Goal: Task Accomplishment & Management: Use online tool/utility

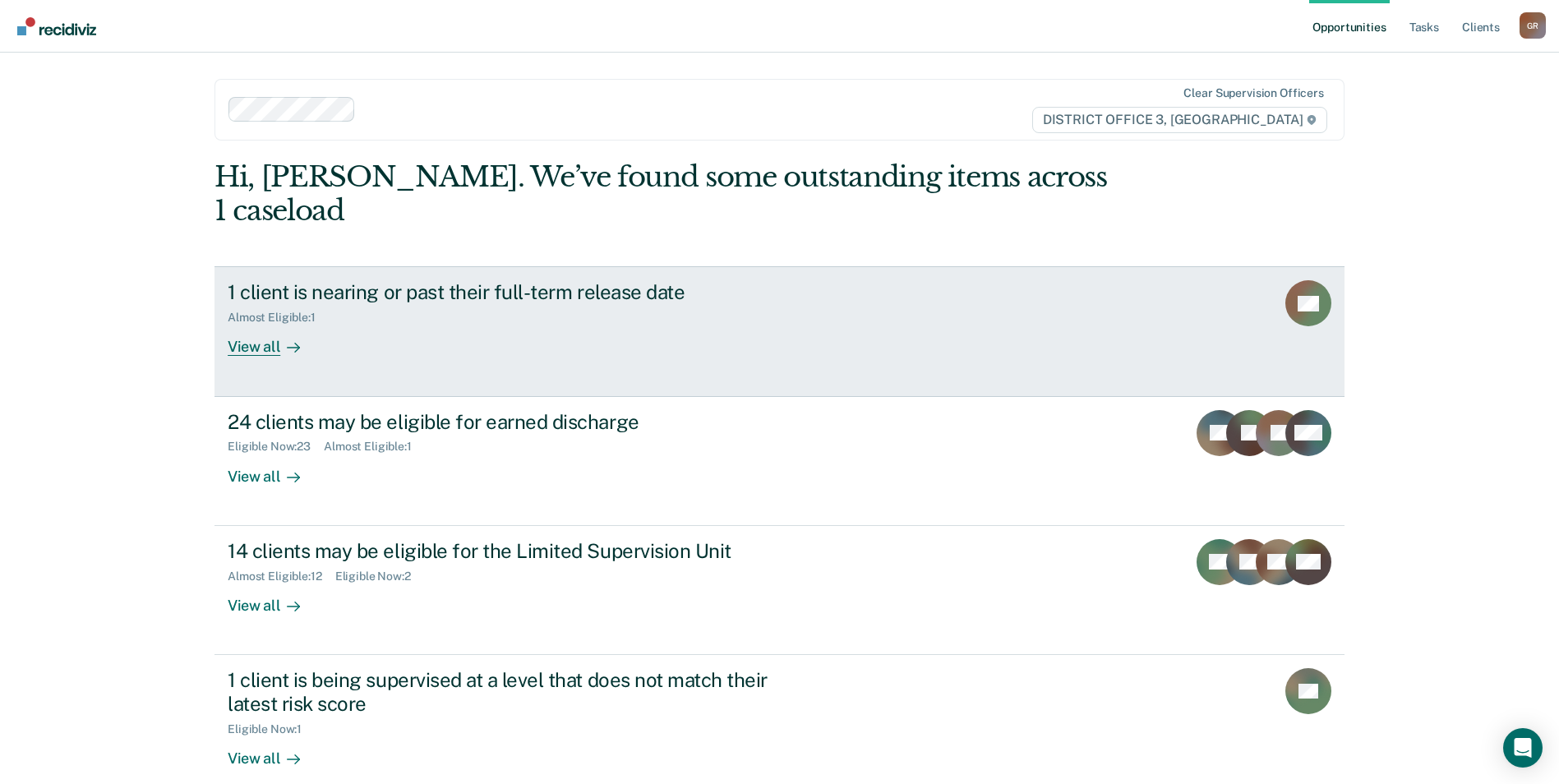
click at [247, 325] on div "View all" at bounding box center [274, 340] width 92 height 32
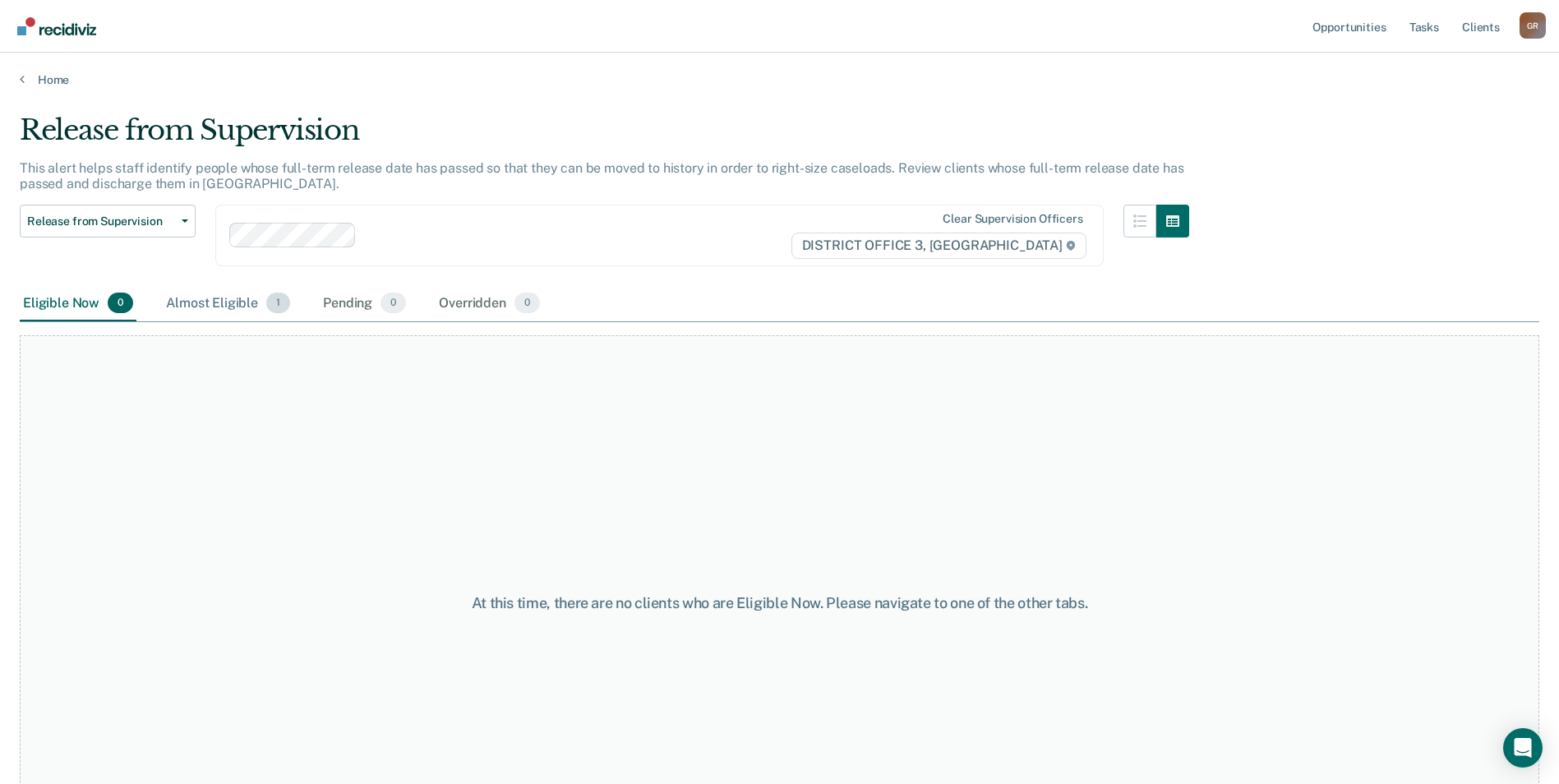
click at [231, 315] on div "Almost Eligible 1" at bounding box center [228, 303] width 131 height 36
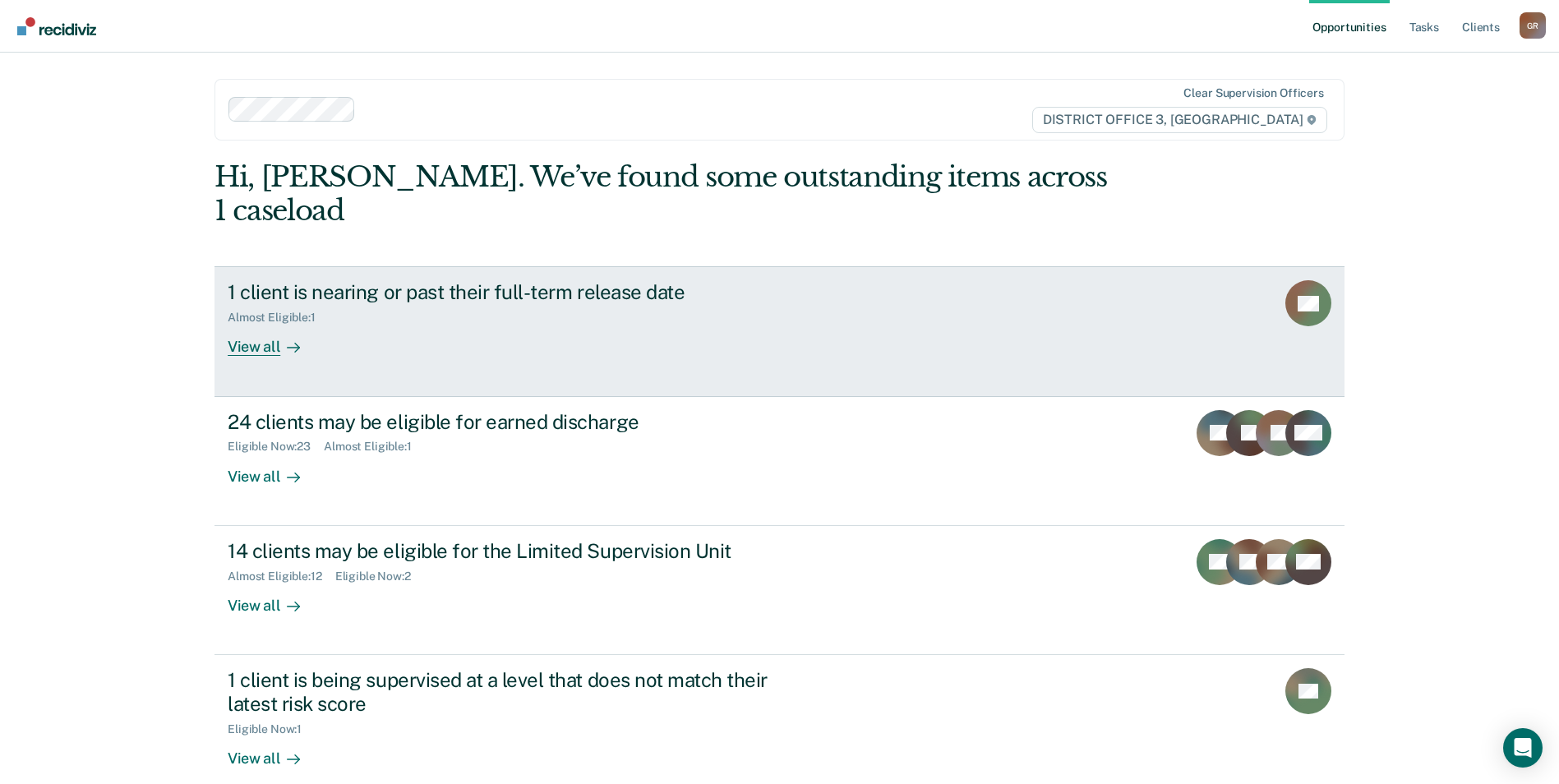
click at [265, 325] on div "View all" at bounding box center [274, 340] width 92 height 32
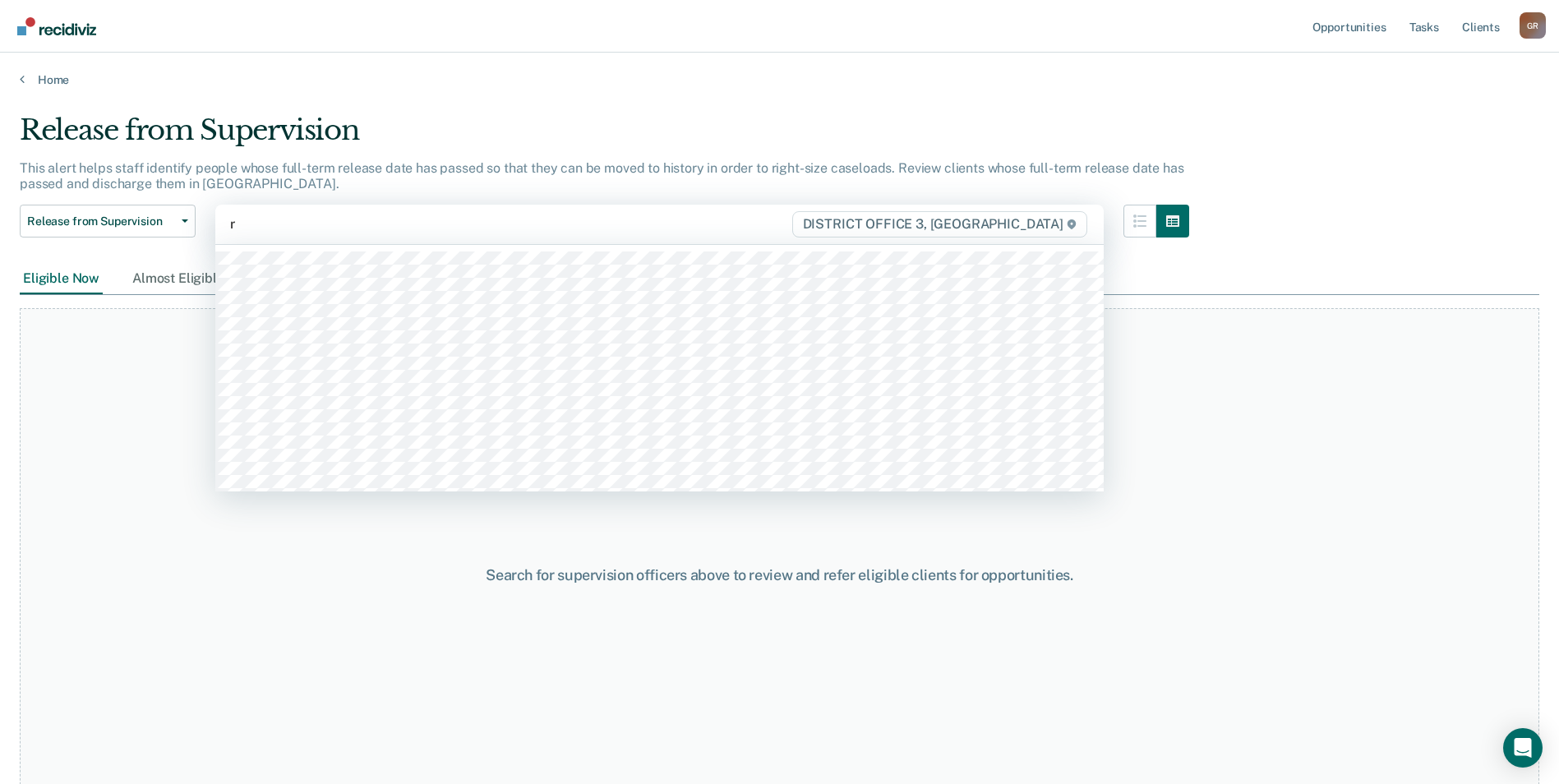
type input "re"
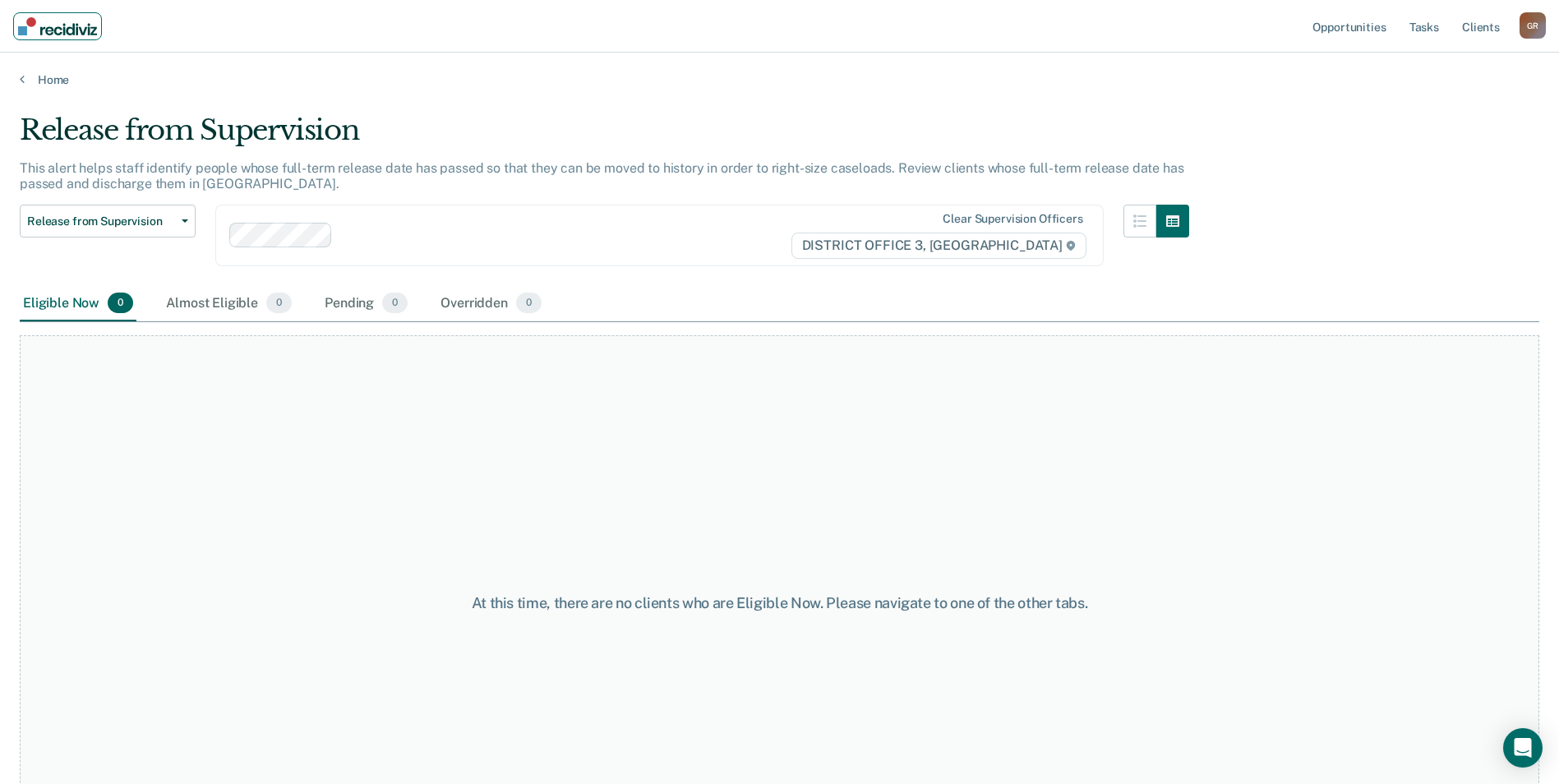
click at [83, 27] on img "Main navigation" at bounding box center [56, 26] width 79 height 18
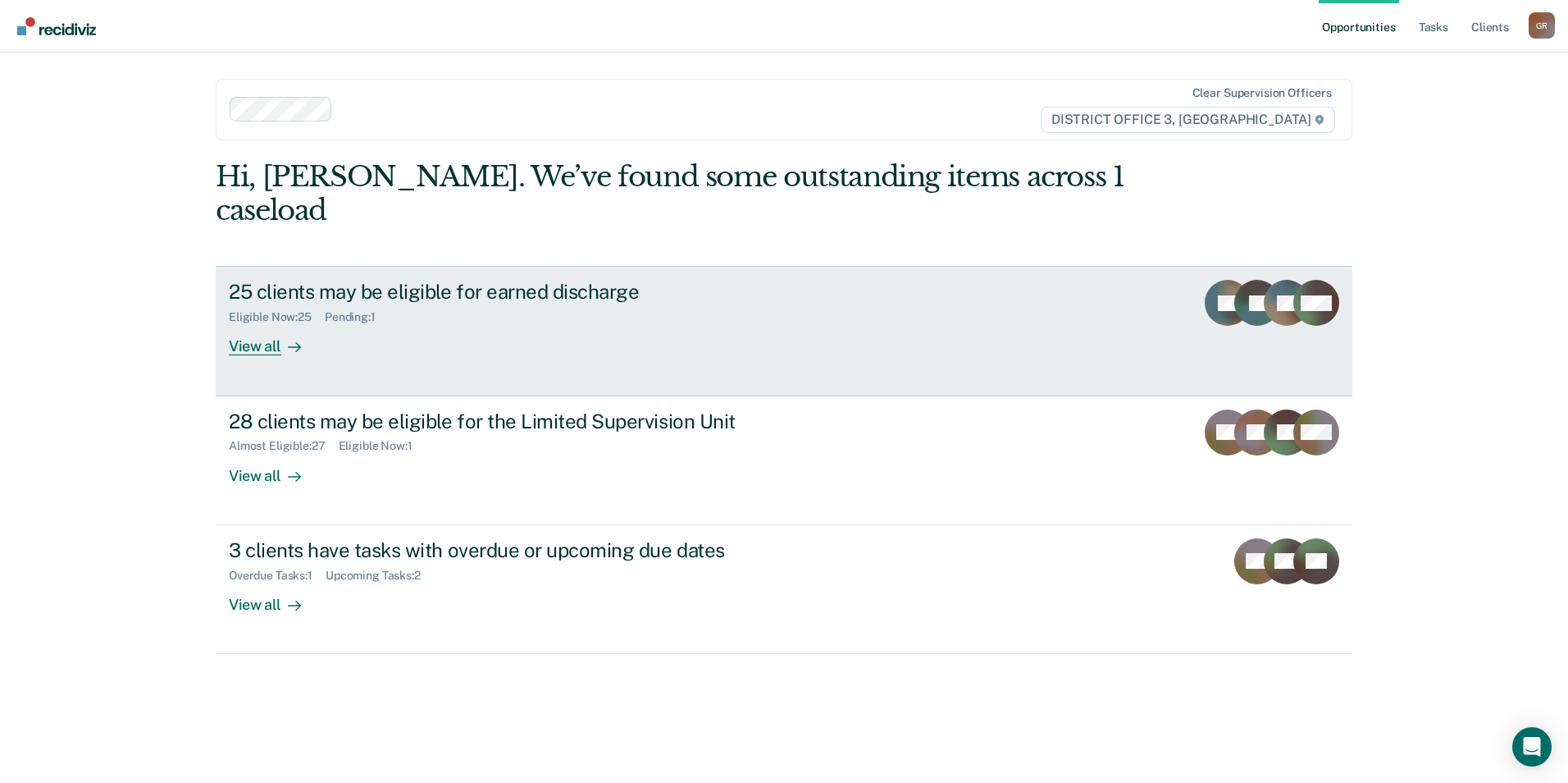
click at [265, 324] on div "View all" at bounding box center [275, 340] width 92 height 32
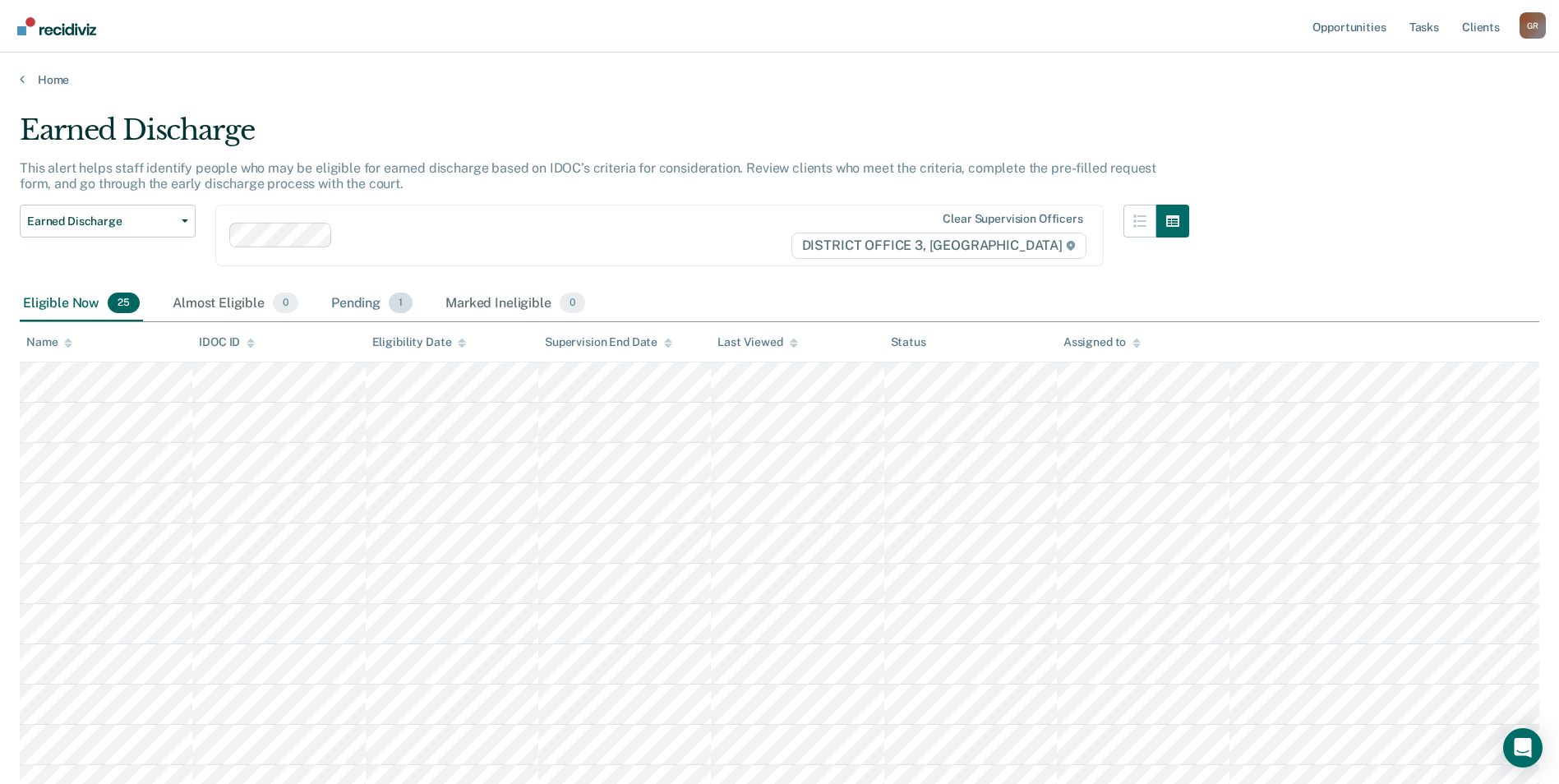
click at [393, 286] on div "Earned Discharge This alert helps staff identify people who may be eligible for…" at bounding box center [779, 739] width 1519 height 1251
drag, startPoint x: 393, startPoint y: 286, endPoint x: 382, endPoint y: 298, distance: 16.3
click at [382, 297] on div "Pending 1" at bounding box center [372, 303] width 88 height 36
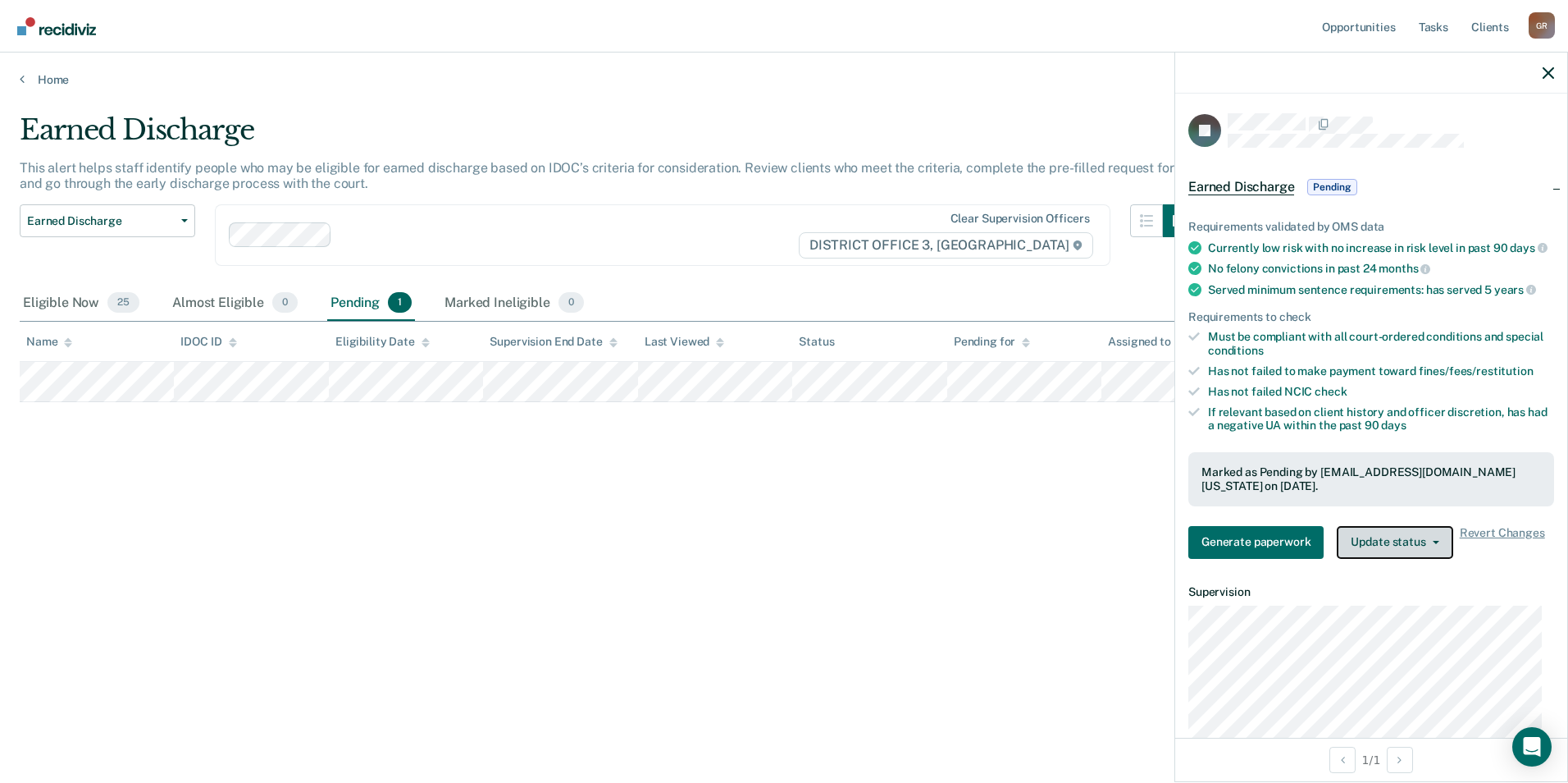
click at [1386, 558] on button "Update status" at bounding box center [1394, 542] width 115 height 33
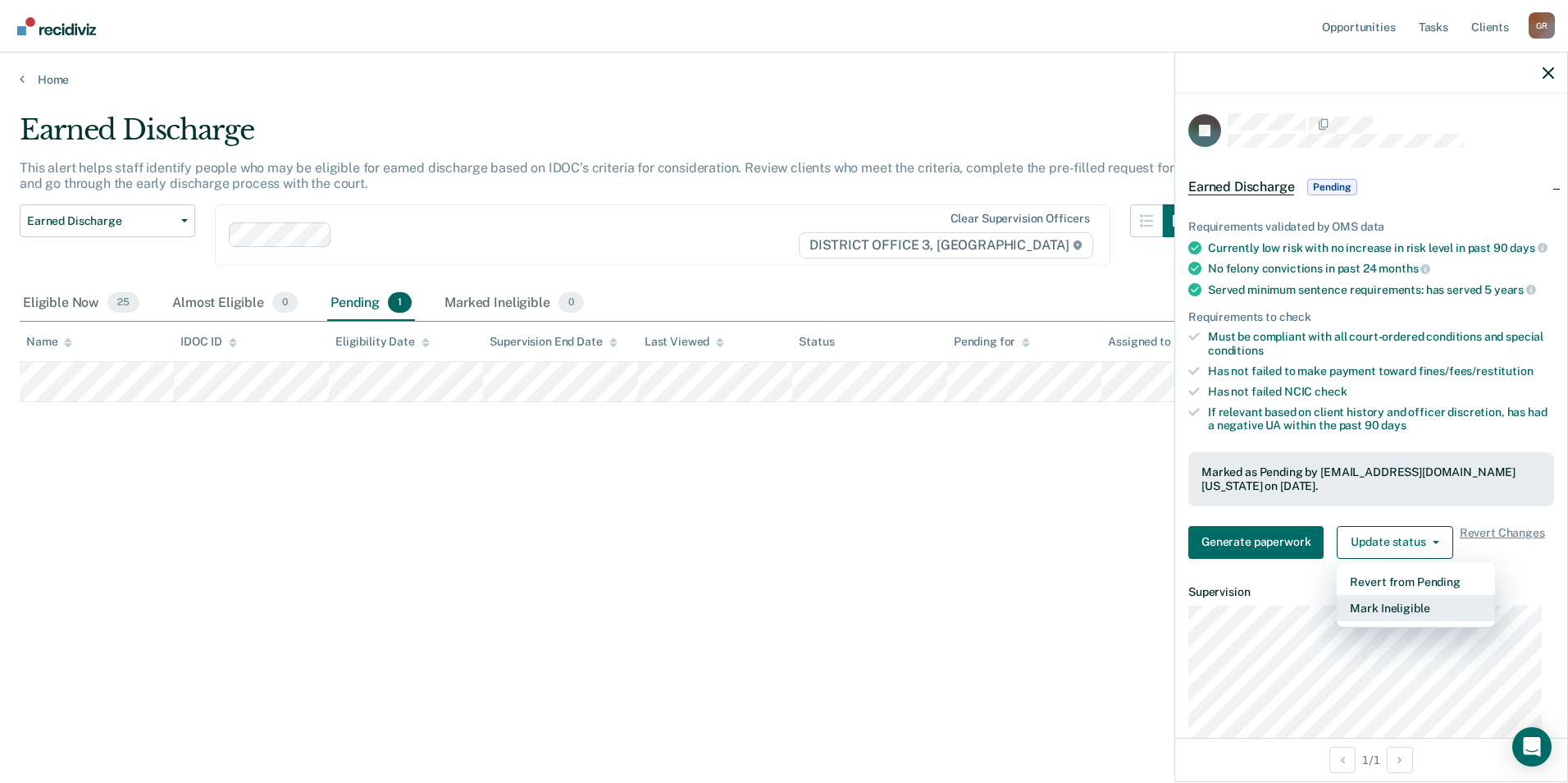
click at [1382, 621] on button "Mark Ineligible" at bounding box center [1416, 608] width 158 height 26
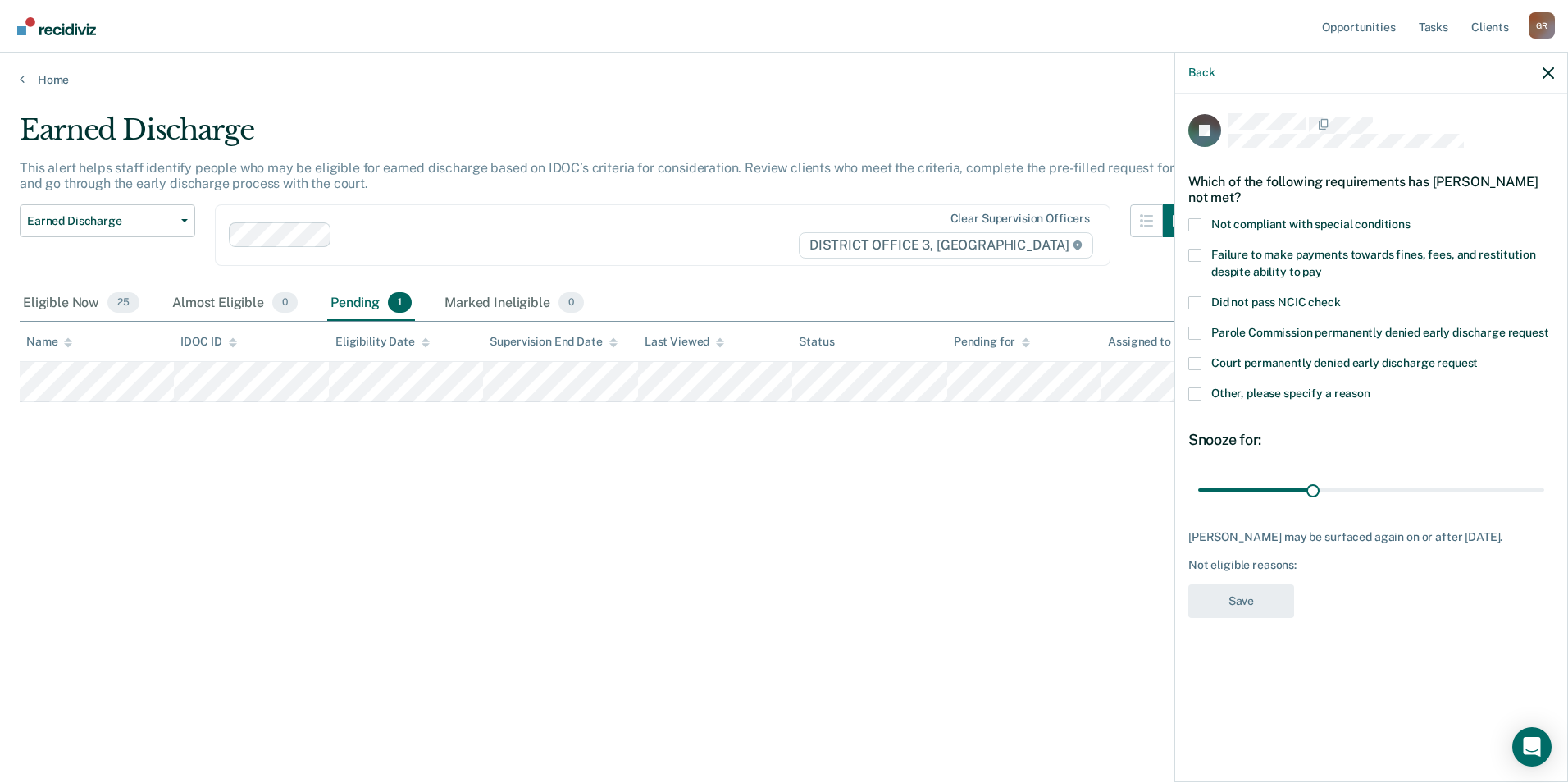
click at [1192, 253] on span at bounding box center [1195, 255] width 13 height 13
click at [1322, 266] on input "Failure to make payments towards fines, fees, and restitution despite ability t…" at bounding box center [1322, 266] width 0 height 0
click at [1234, 604] on button "Save" at bounding box center [1241, 601] width 106 height 33
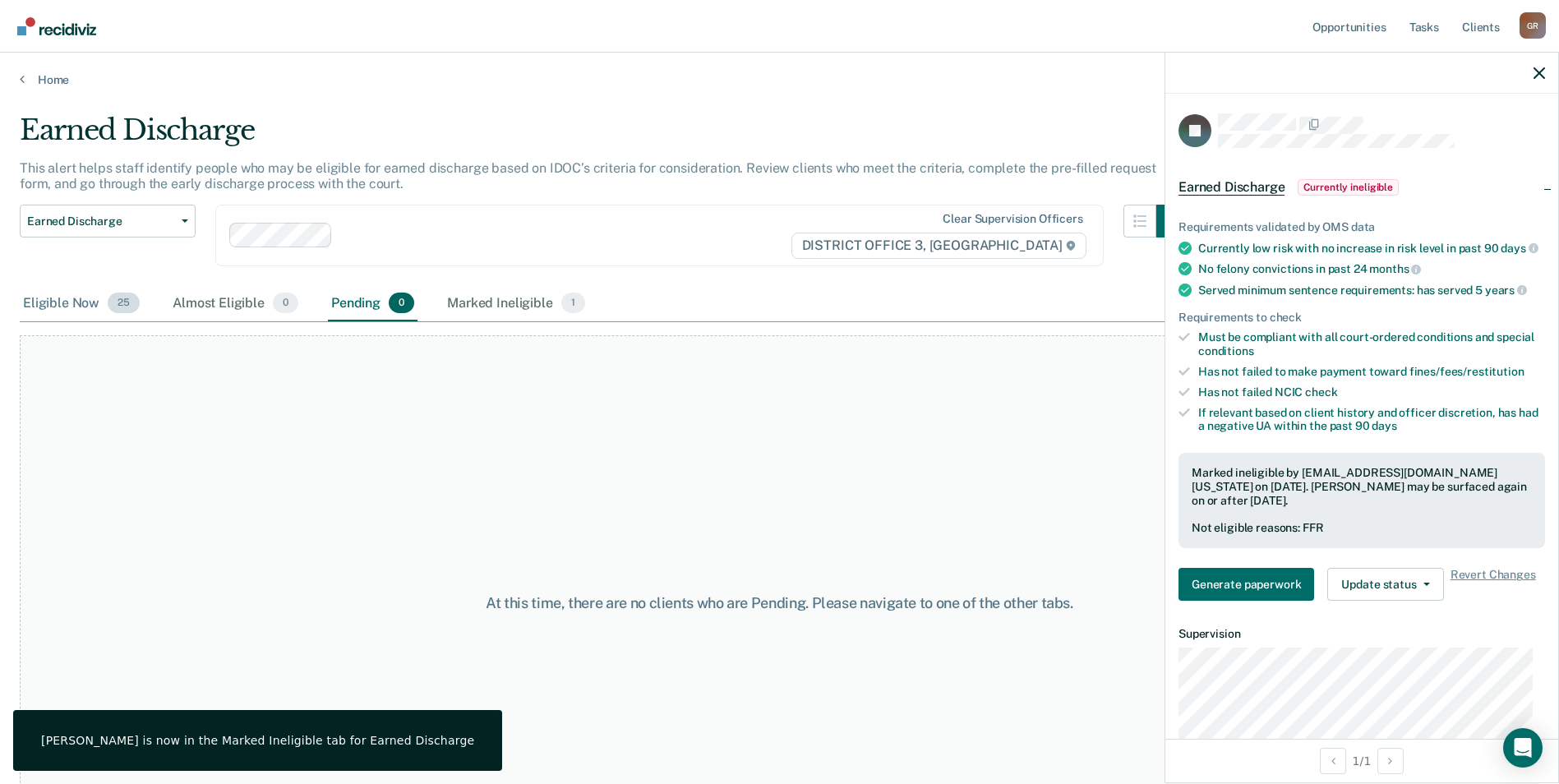
click at [132, 310] on span "25" at bounding box center [124, 303] width 32 height 21
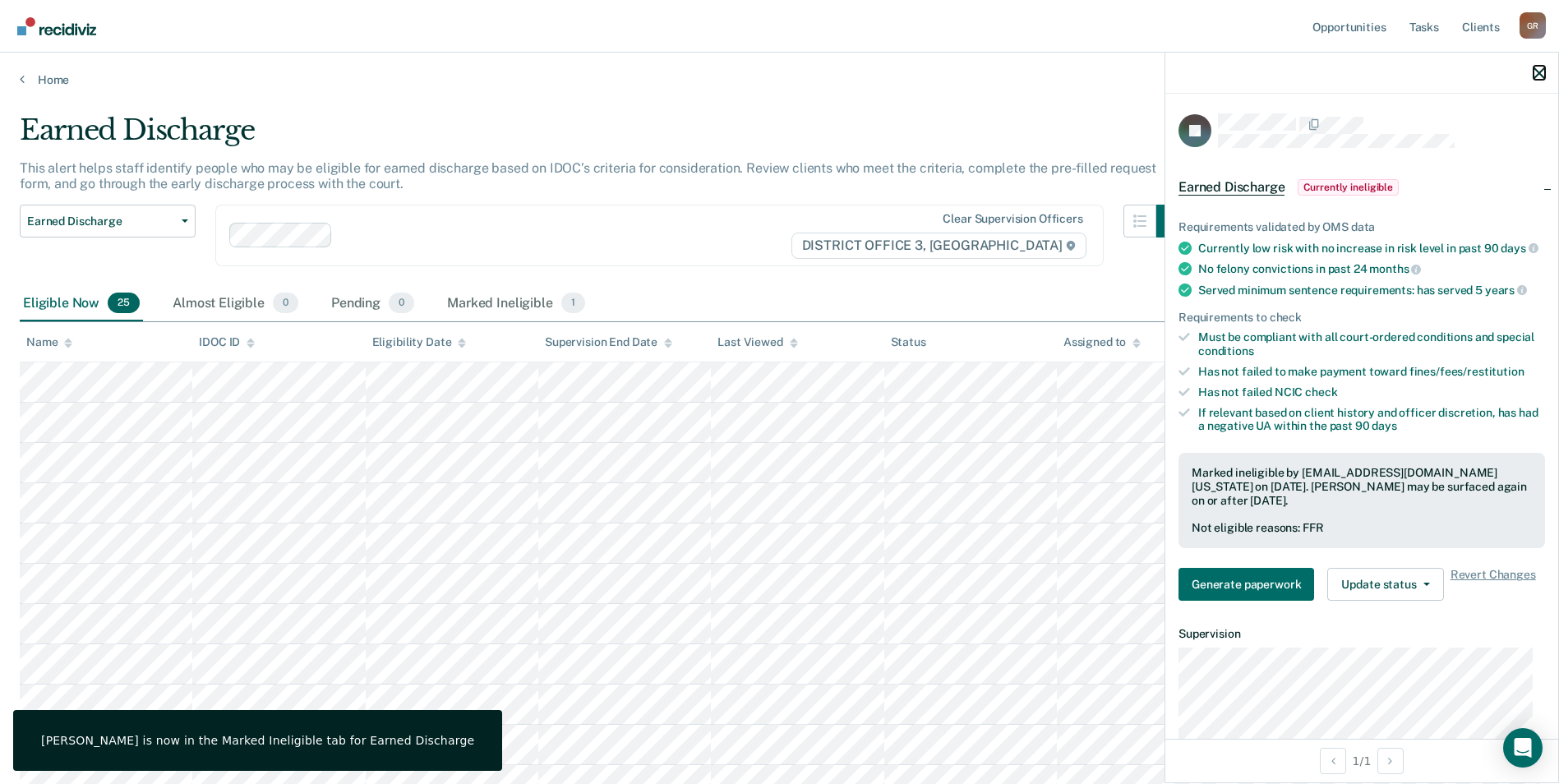
click at [1542, 66] on button "button" at bounding box center [1539, 73] width 11 height 14
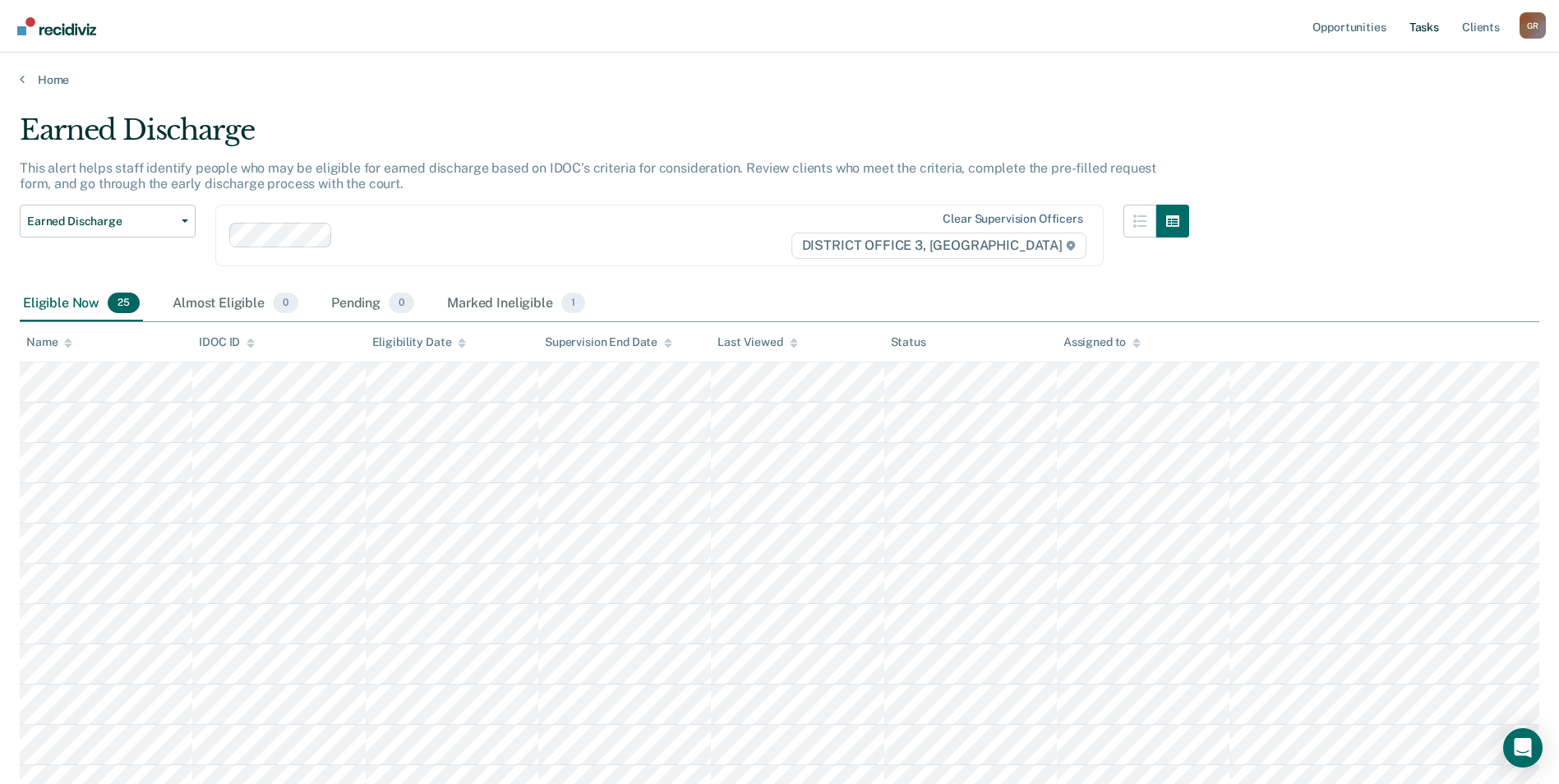
click at [1430, 27] on link "Tasks" at bounding box center [1424, 26] width 36 height 53
